Goal: Information Seeking & Learning: Learn about a topic

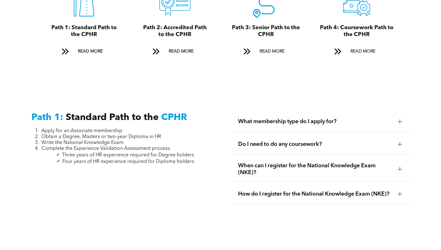
scroll to position [715, 0]
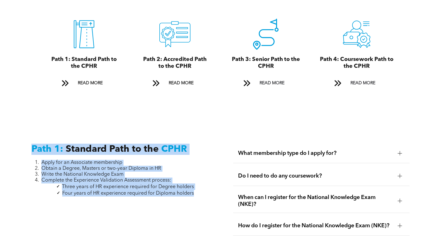
drag, startPoint x: 99, startPoint y: 175, endPoint x: 13, endPoint y: 118, distance: 103.1
click at [13, 121] on div "Path 1: Standard Path to the CPHR Apply for an Associate membership Obtain a De…" at bounding box center [220, 196] width 441 height 151
copy div "Path 1: Standard Path to the CPHR Apply for an Associate membership Obtain a De…"
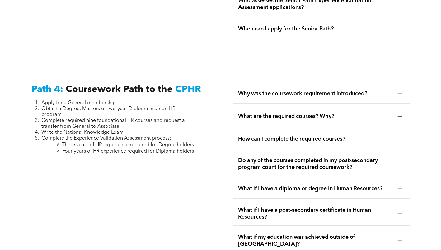
scroll to position [1803, 0]
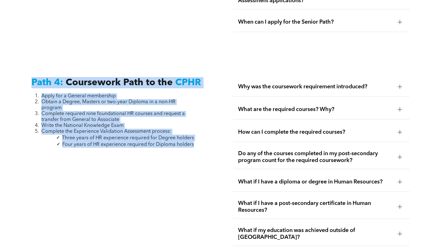
drag, startPoint x: 198, startPoint y: 125, endPoint x: 30, endPoint y: 71, distance: 176.7
click at [30, 72] on div "Path 4: Coursework Path to the CPHR Apply for a General membership Obtain a Deg…" at bounding box center [119, 175] width 186 height 206
copy div "Path 4: Coursework Path to the CPHR Apply for a General membership Obtain a Deg…"
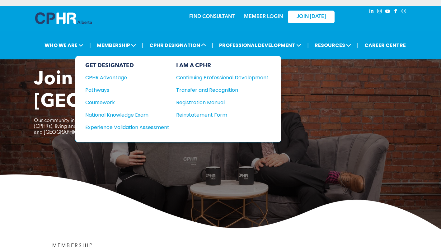
click at [129, 123] on div "Experience Validation Assessment" at bounding box center [123, 127] width 76 height 8
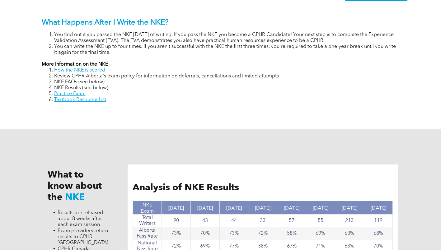
scroll to position [404, 0]
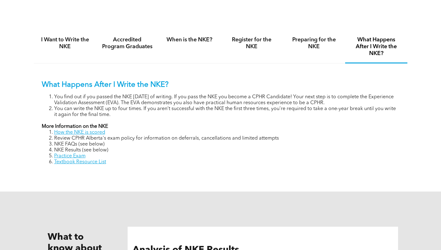
click at [196, 51] on div "When is the NKE?" at bounding box center [189, 47] width 62 height 33
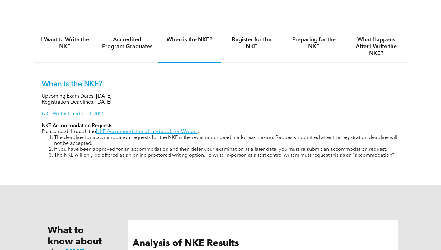
drag, startPoint x: 103, startPoint y: 98, endPoint x: 41, endPoint y: 81, distance: 64.3
click at [41, 81] on div "When is the NKE? Upcoming Exam Dates: November 6, 2025 Registration Deadlines: …" at bounding box center [220, 115] width 373 height 104
copy div "When is the NKE? Upcoming Exam Dates: November 6, 2025 Registration Deadlines: …"
drag, startPoint x: 196, startPoint y: 103, endPoint x: 119, endPoint y: 113, distance: 76.9
click at [196, 103] on p "Registration Deadlines: September 12, 2025" at bounding box center [221, 102] width 358 height 6
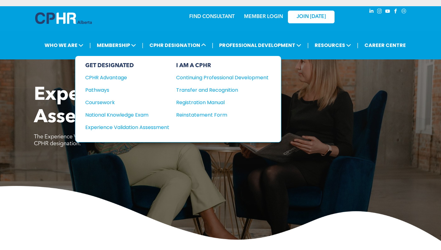
click at [203, 90] on div "Transfer and Recognition" at bounding box center [217, 90] width 83 height 8
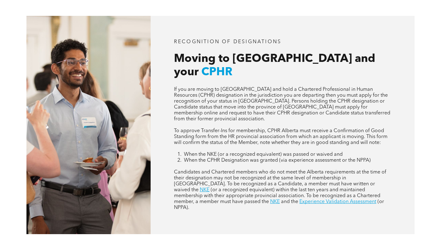
scroll to position [249, 0]
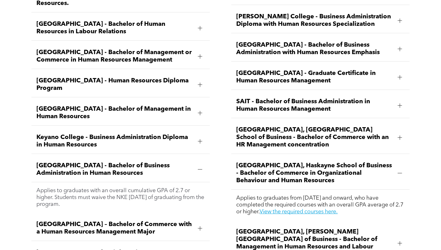
scroll to position [915, 0]
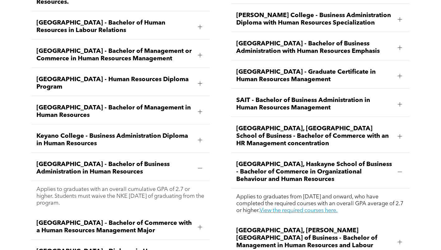
drag, startPoint x: 75, startPoint y: 143, endPoint x: 175, endPoint y: 153, distance: 100.3
click at [176, 153] on div "[PERSON_NAME][GEOGRAPHIC_DATA] - Bachelor of Business Administration Specializi…" at bounding box center [120, 123] width 188 height 299
drag, startPoint x: 175, startPoint y: 153, endPoint x: 154, endPoint y: 150, distance: 21.0
click at [156, 161] on span "[GEOGRAPHIC_DATA] - Bachelor of Business Administration in Human Resources" at bounding box center [114, 168] width 156 height 15
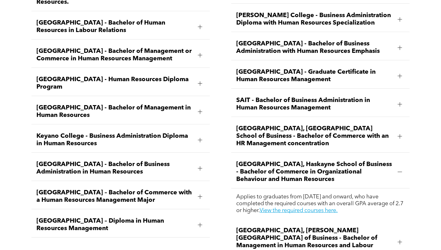
click at [154, 161] on span "[GEOGRAPHIC_DATA] - Bachelor of Business Administration in Human Resources" at bounding box center [114, 168] width 156 height 15
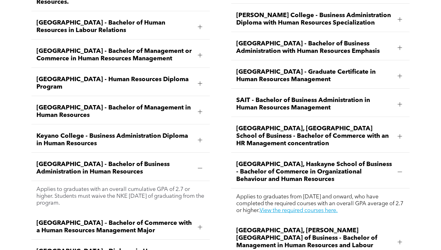
drag, startPoint x: 153, startPoint y: 150, endPoint x: 113, endPoint y: 137, distance: 41.6
click at [113, 161] on span "[GEOGRAPHIC_DATA] - Bachelor of Business Administration in Human Resources" at bounding box center [114, 168] width 156 height 15
copy span "Bachelor of Business Administration in Human Resources"
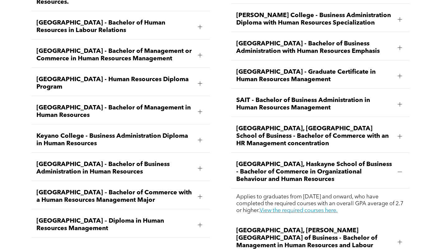
drag, startPoint x: 122, startPoint y: 148, endPoint x: 133, endPoint y: 164, distance: 19.4
click at [122, 161] on span "[GEOGRAPHIC_DATA] - Bachelor of Business Administration in Human Resources" at bounding box center [114, 168] width 156 height 15
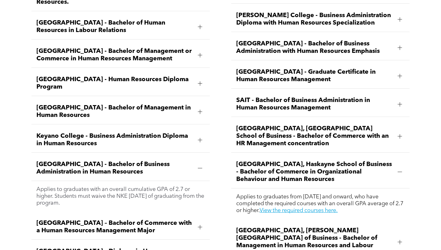
drag, startPoint x: 89, startPoint y: 180, endPoint x: 35, endPoint y: 160, distance: 57.1
click at [35, 181] on div "Applies to graduates with an overall cumulative GPA of 2.7 or higher. Students …" at bounding box center [120, 196] width 178 height 30
copy p "Applies to graduates with an overall cumulative GPA of 2.7 or higher. Students …"
